Goal: Task Accomplishment & Management: Complete application form

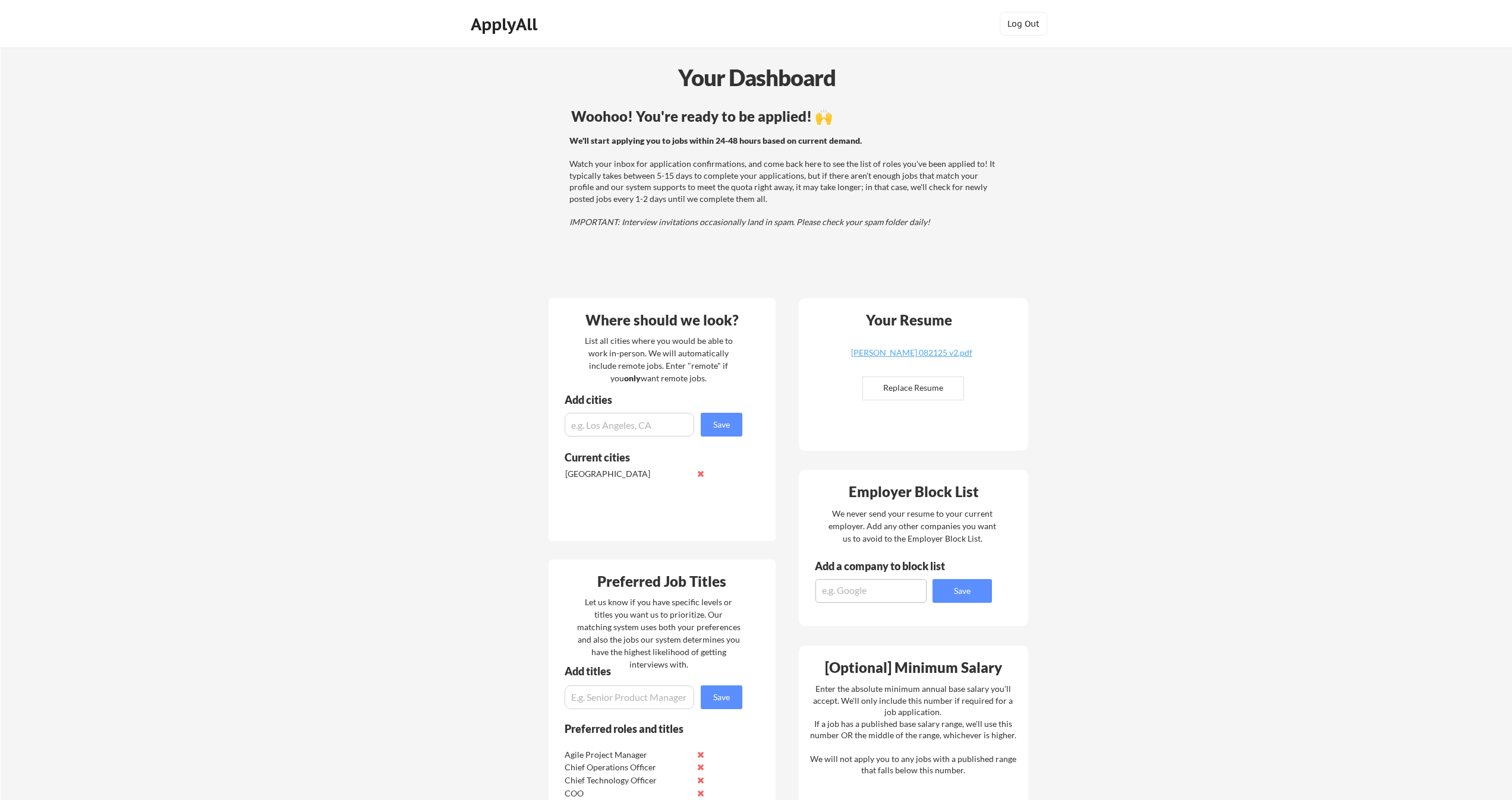
click at [704, 150] on div "We'll start applying you to jobs within 24-48 hours based on current demand. Wa…" at bounding box center [783, 181] width 428 height 93
click at [948, 262] on div "Woohoo! You're ready to be applied! 🙌 We'll start applying you to jobs within 2…" at bounding box center [784, 196] width 479 height 187
click at [563, 106] on div "Woohoo! You're ready to be applied! 🙌 We'll start applying you to jobs within 2…" at bounding box center [784, 196] width 479 height 187
click at [687, 160] on div "We'll start applying you to jobs within 24-48 hours based on current demand. Wa…" at bounding box center [783, 181] width 428 height 93
click at [759, 483] on div "Where should we look? List all cities where you would be able to work in-person…" at bounding box center [662, 420] width 227 height 243
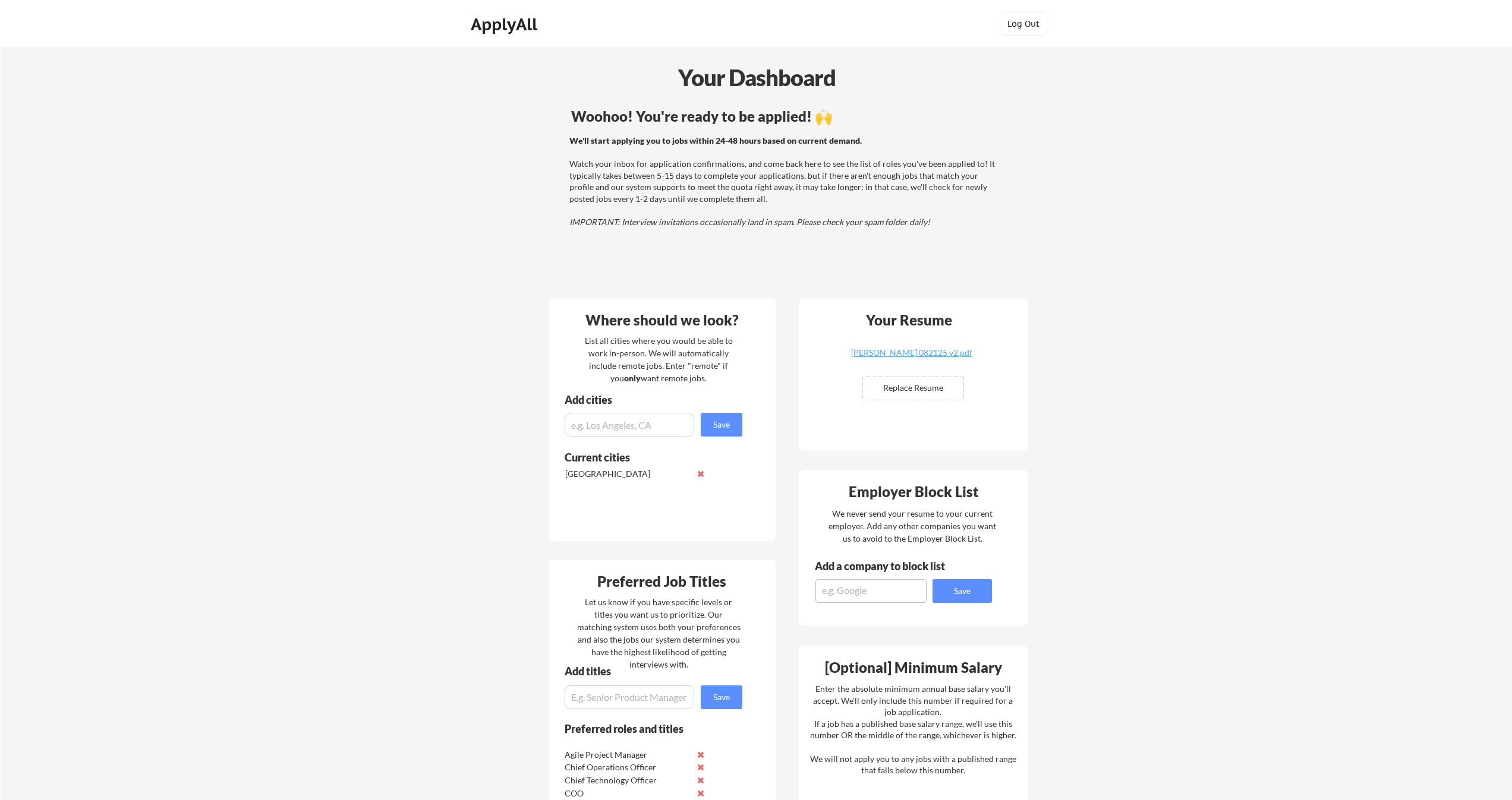
click at [770, 186] on div "We'll start applying you to jobs within 24-48 hours based on current demand. Wa…" at bounding box center [783, 181] width 428 height 93
click at [915, 351] on div "[PERSON_NAME] 082125 v2.pdf" at bounding box center [912, 353] width 141 height 8
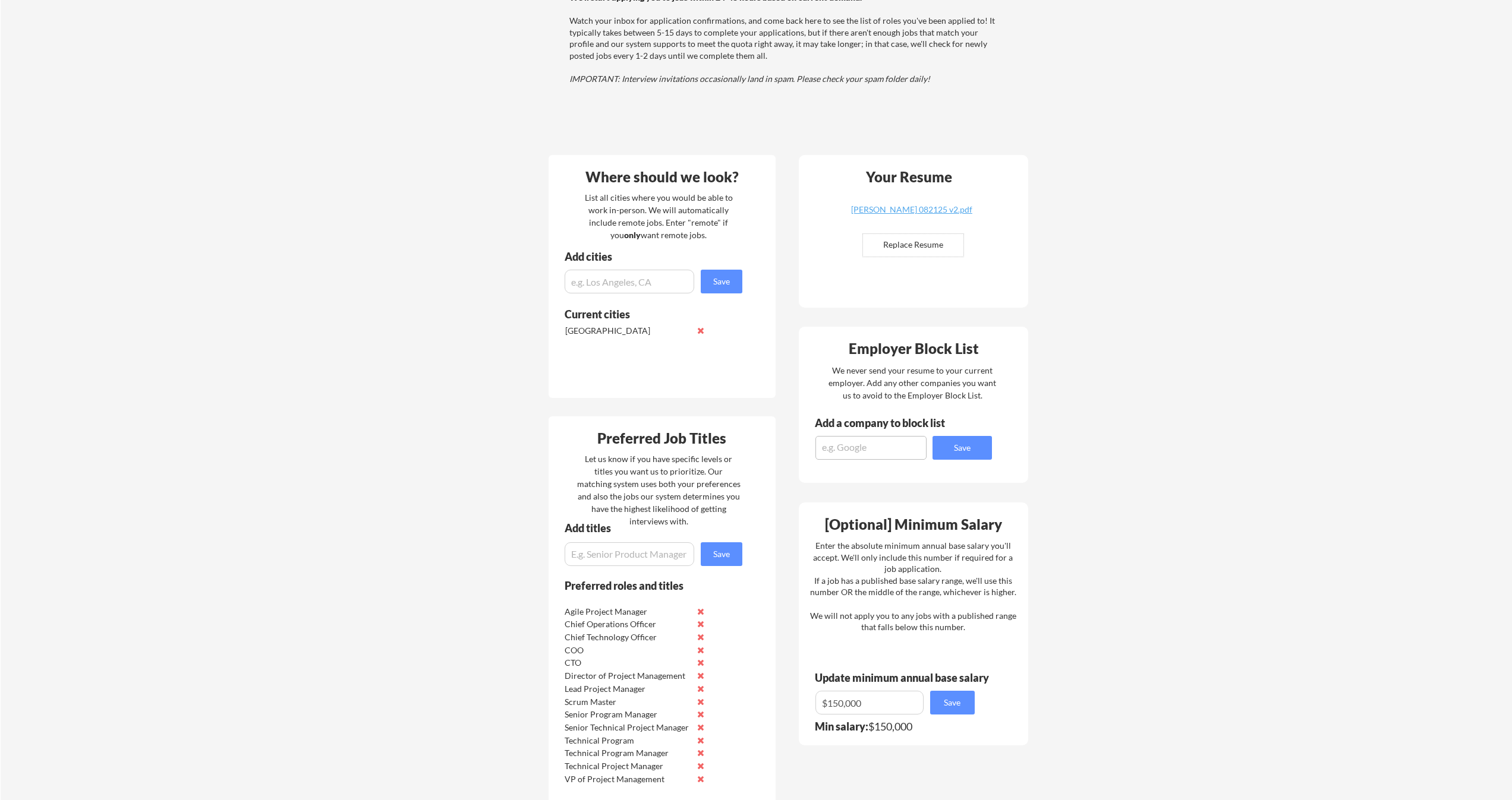
scroll to position [265, 0]
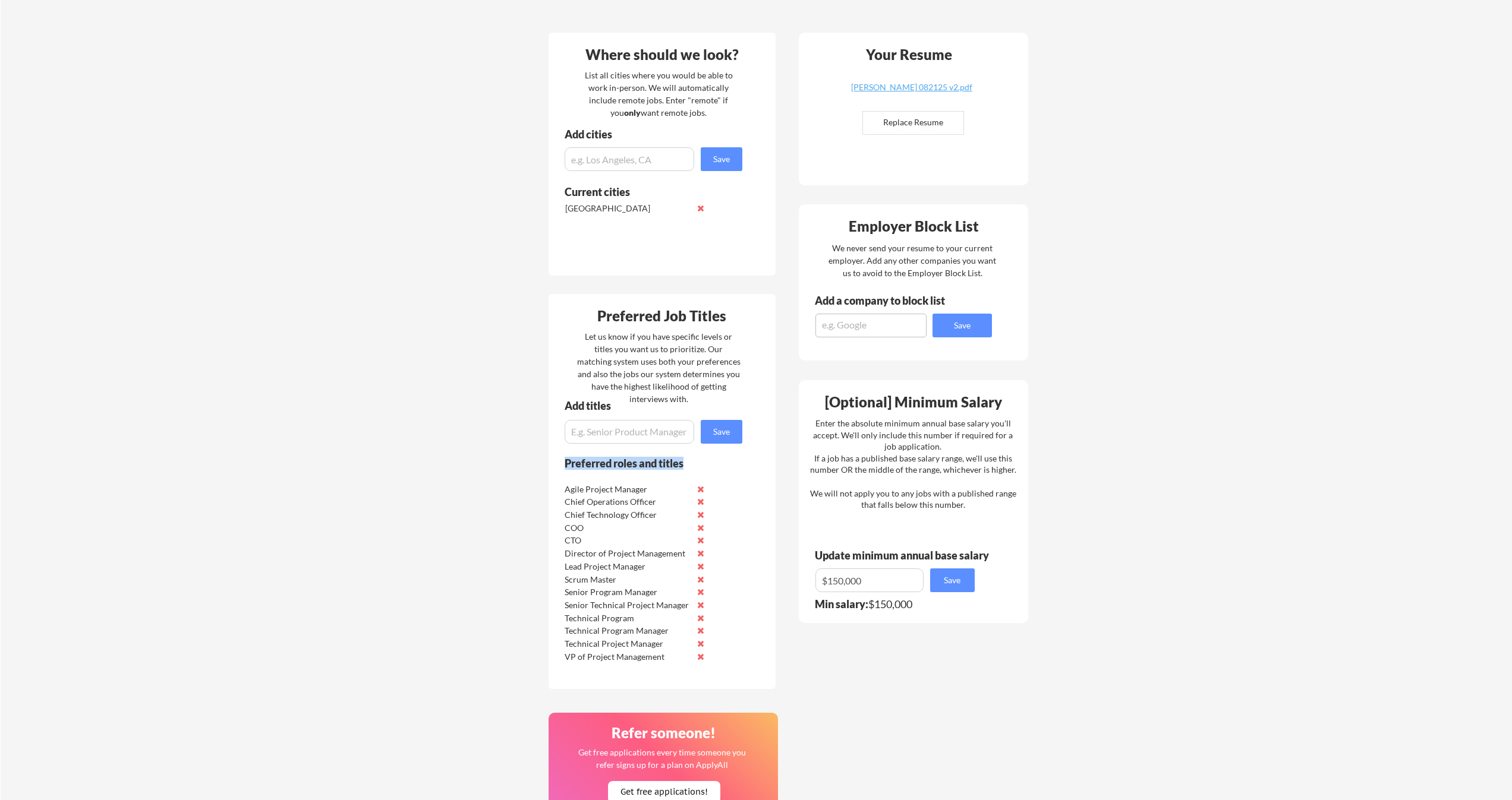
drag, startPoint x: 762, startPoint y: 659, endPoint x: 550, endPoint y: 473, distance: 282.0
click at [550, 473] on div "Preferred Job Titles Let us know if you have specific levels or titles you want…" at bounding box center [662, 491] width 227 height 395
click at [550, 473] on div "Preferred roles and titles" at bounding box center [645, 467] width 194 height 19
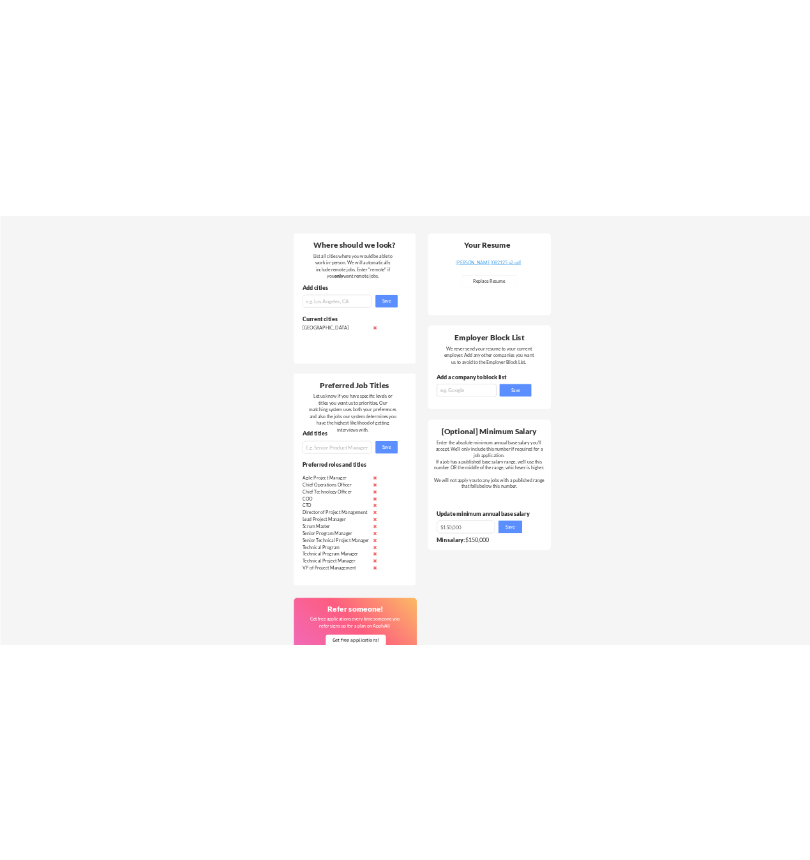
scroll to position [135, 0]
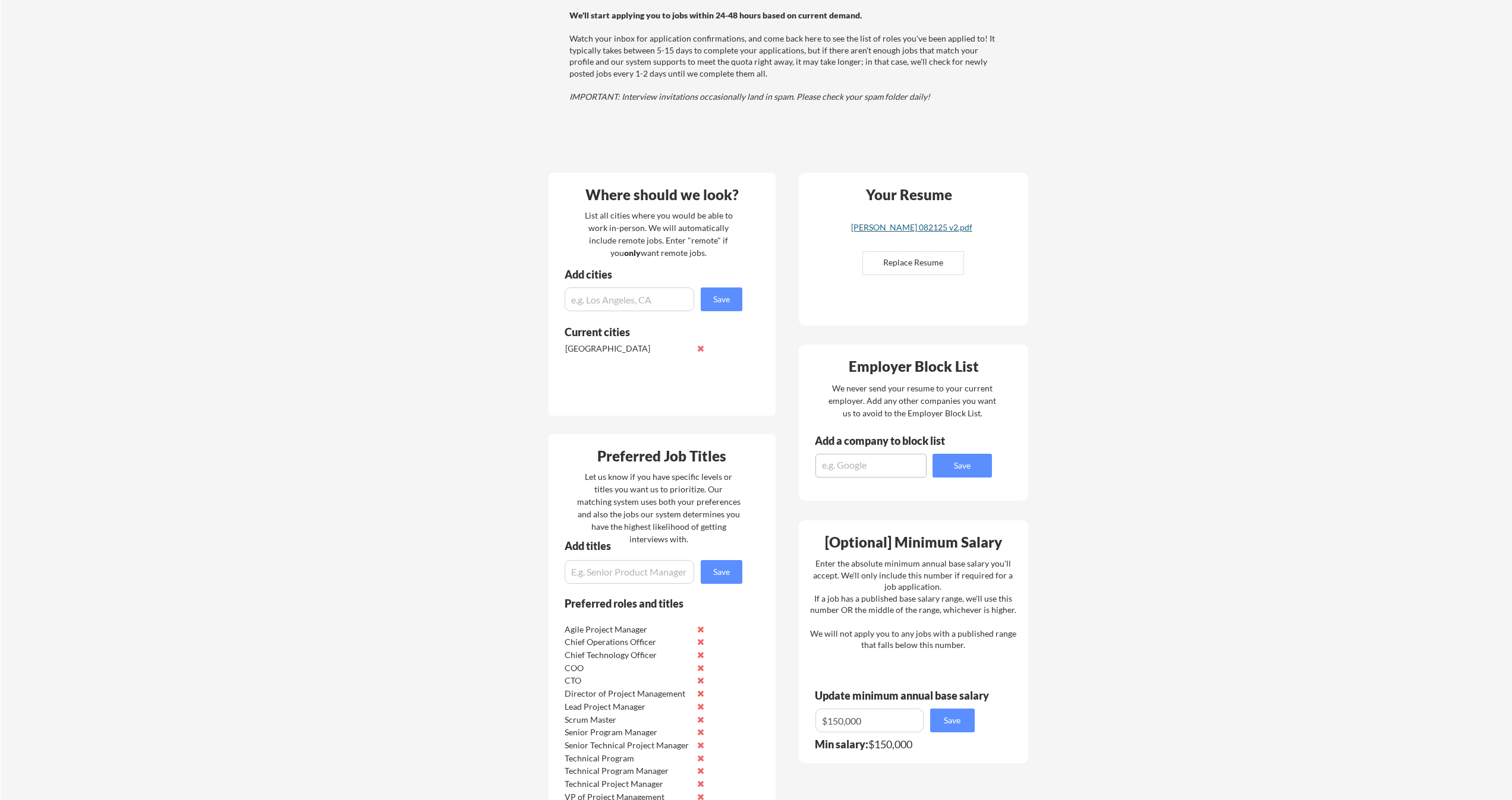
click at [911, 226] on div "[PERSON_NAME] 082125 v2.pdf" at bounding box center [912, 227] width 141 height 8
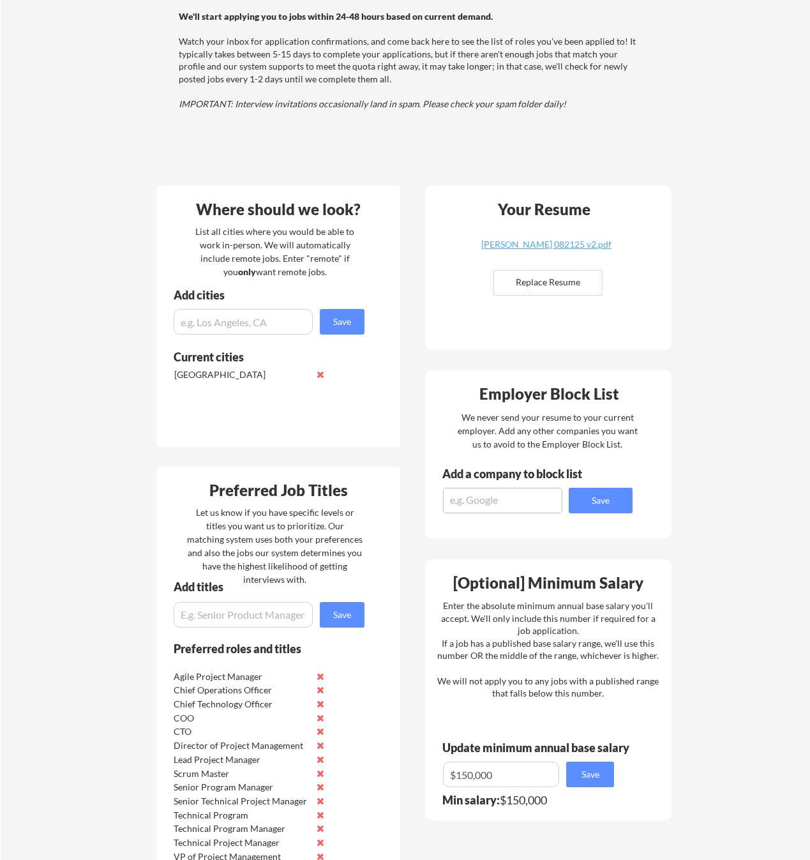
click at [655, 257] on div "Your Resume [PERSON_NAME] 082125 v2.pdf Replace Resume ✅ Replaced!" at bounding box center [548, 268] width 247 height 164
click at [653, 248] on div "Your Resume [PERSON_NAME] 082125 v2.pdf Replace Resume ✅ Replaced!" at bounding box center [548, 268] width 247 height 164
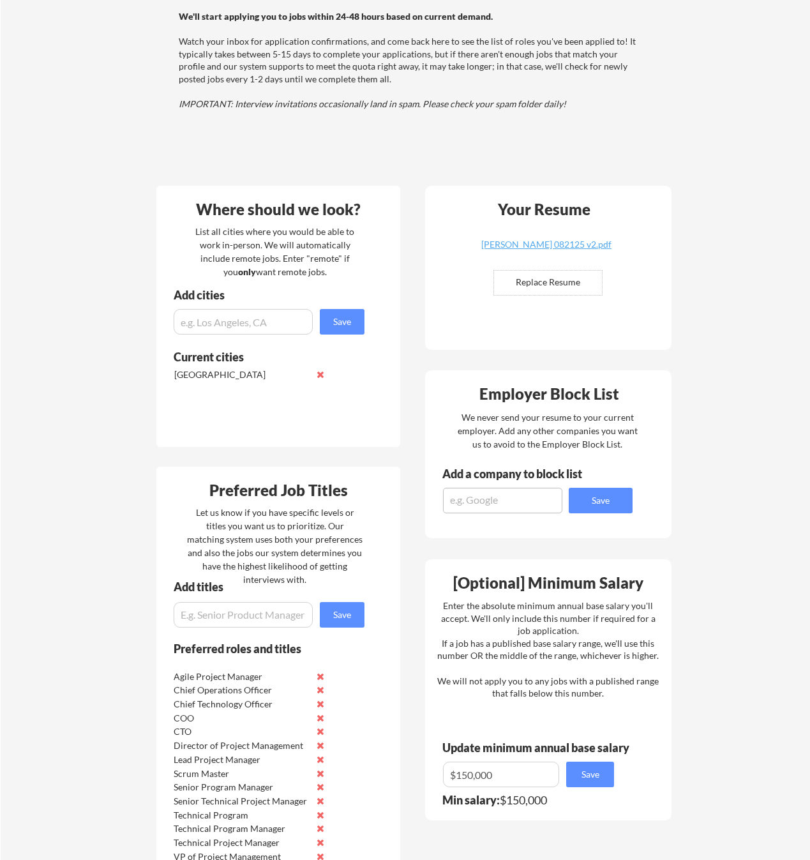
click at [653, 248] on div "Your Resume [PERSON_NAME] 082125 v2.pdf Replace Resume ✅ Replaced!" at bounding box center [548, 268] width 247 height 164
click at [635, 592] on div "[Optional] Minimum Salary" at bounding box center [549, 585] width 238 height 20
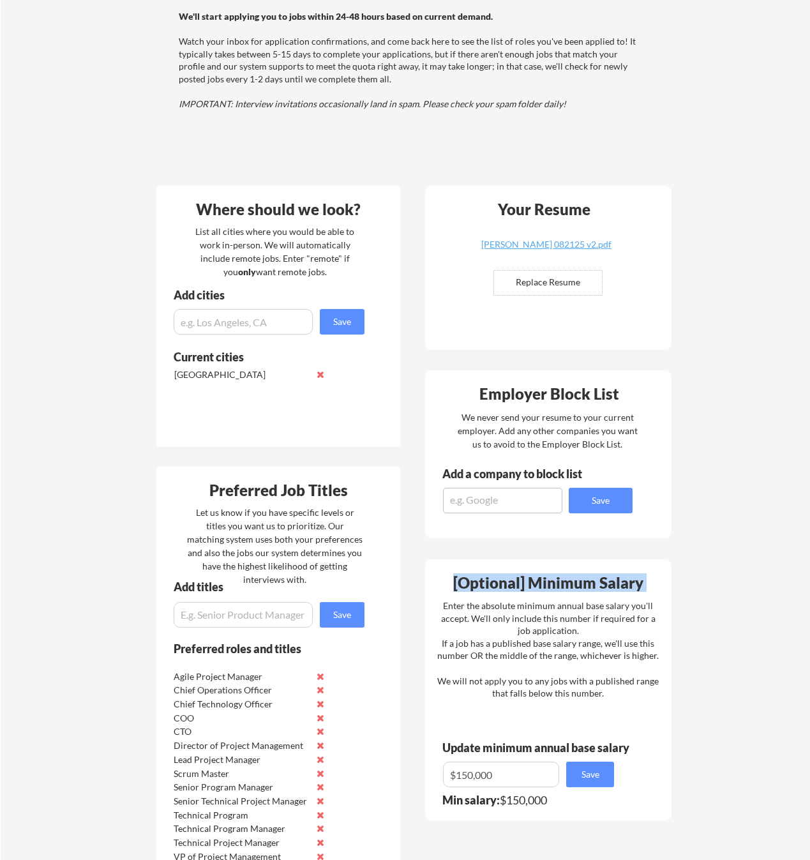
click at [635, 592] on div "[Optional] Minimum Salary" at bounding box center [549, 585] width 238 height 20
click at [519, 783] on input "input" at bounding box center [501, 775] width 116 height 26
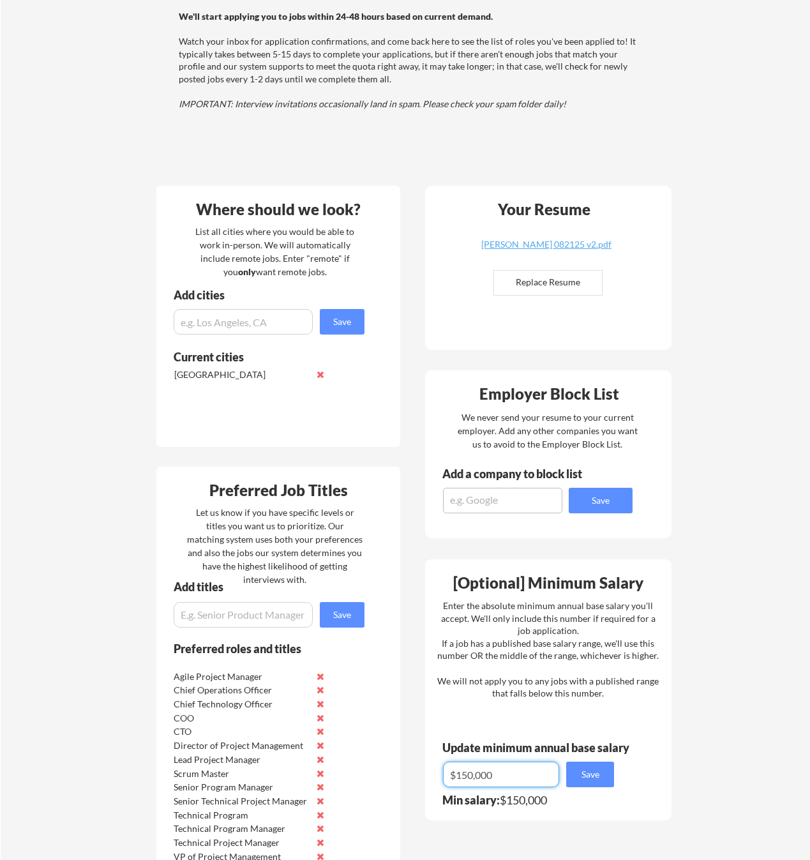
click at [519, 783] on input "input" at bounding box center [501, 775] width 116 height 26
click at [591, 735] on div "[Optional] Minimum Salary Enter the absolute minimum annual base salary you'll …" at bounding box center [548, 689] width 247 height 261
click at [558, 747] on div "Update minimum annual base salary" at bounding box center [539, 747] width 192 height 11
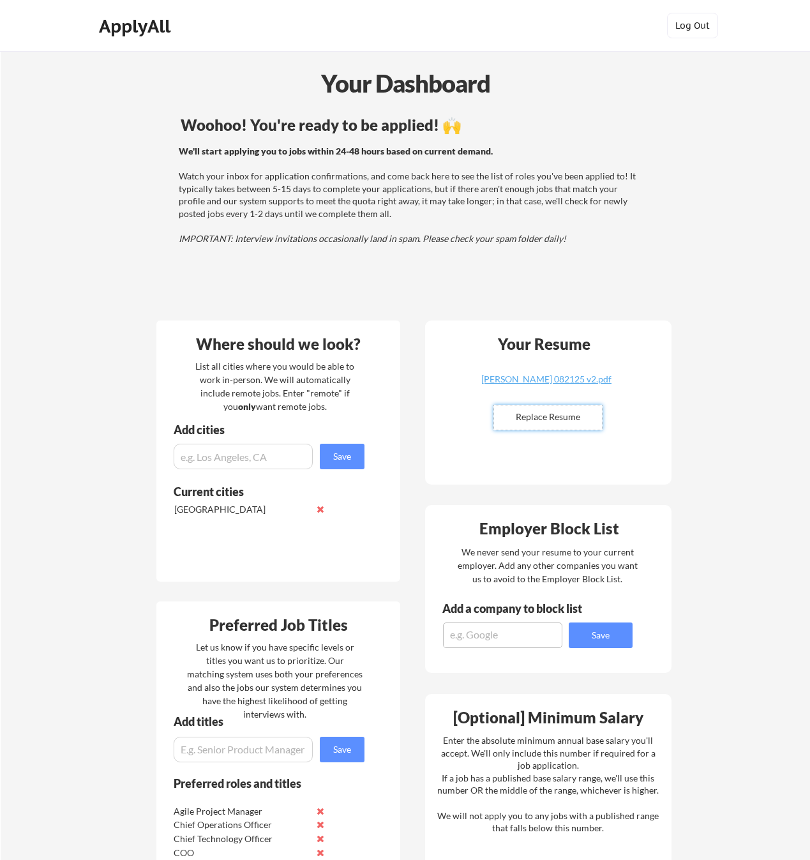
click at [550, 417] on input "file" at bounding box center [548, 418] width 108 height 24
type input "C:\fakepath\aaron_kantrowitz_senior_leader_resume_september_2025.pdf"
click at [557, 386] on div "aaron_kantrowitz_senior_leader_resume_september_2025.pdf" at bounding box center [547, 384] width 152 height 18
click at [659, 530] on div "Employer Block List" at bounding box center [549, 528] width 238 height 15
click at [549, 416] on input "file" at bounding box center [548, 418] width 108 height 24
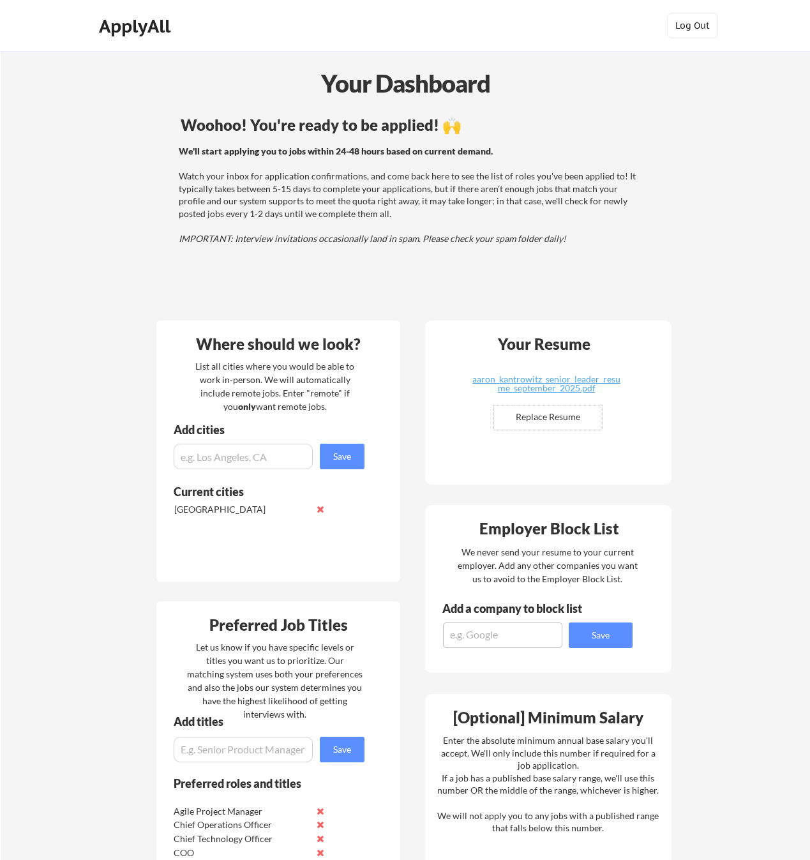
click at [558, 309] on div "Woohoo! You're ready to be applied! 🙌 We'll start applying you to jobs within 2…" at bounding box center [410, 211] width 515 height 201
click at [543, 558] on div "We never send your resume to your current employer. Add any other companies you…" at bounding box center [548, 565] width 182 height 40
